Goal: Information Seeking & Learning: Learn about a topic

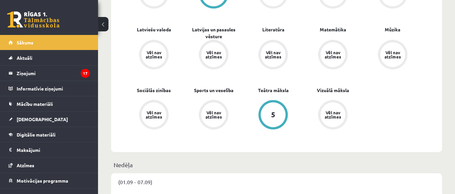
scroll to position [414, 0]
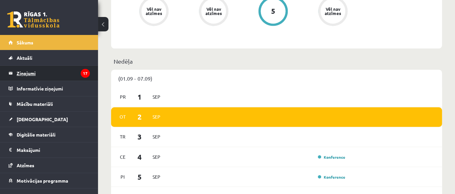
click at [26, 68] on legend "Ziņojumi 17" at bounding box center [53, 73] width 73 height 15
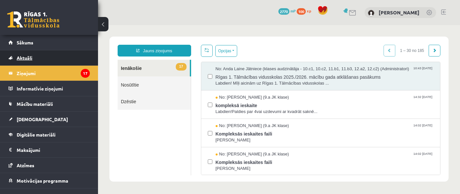
click at [34, 60] on link "Aktuāli" at bounding box center [49, 57] width 81 height 15
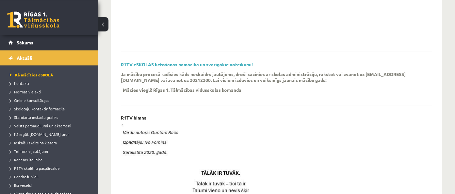
scroll to position [208, 0]
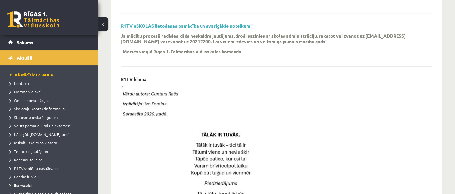
click at [50, 126] on span "Valsts pārbaudījumi un eksāmeni" at bounding box center [40, 125] width 61 height 5
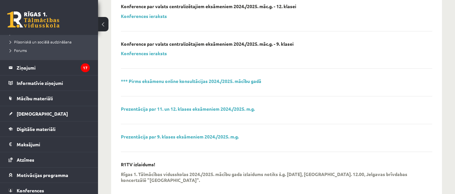
scroll to position [155, 0]
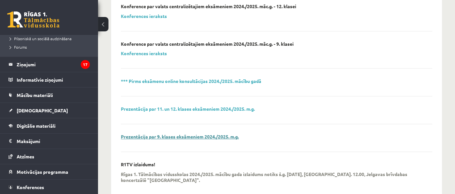
click at [168, 137] on link "Prezentācija par 9. klases eksāmeniem 2024./2025. m.g." at bounding box center [180, 137] width 118 height 6
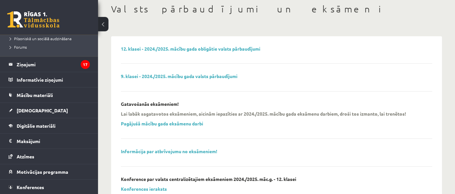
scroll to position [0, 0]
